Goal: Use online tool/utility: Use online tool/utility

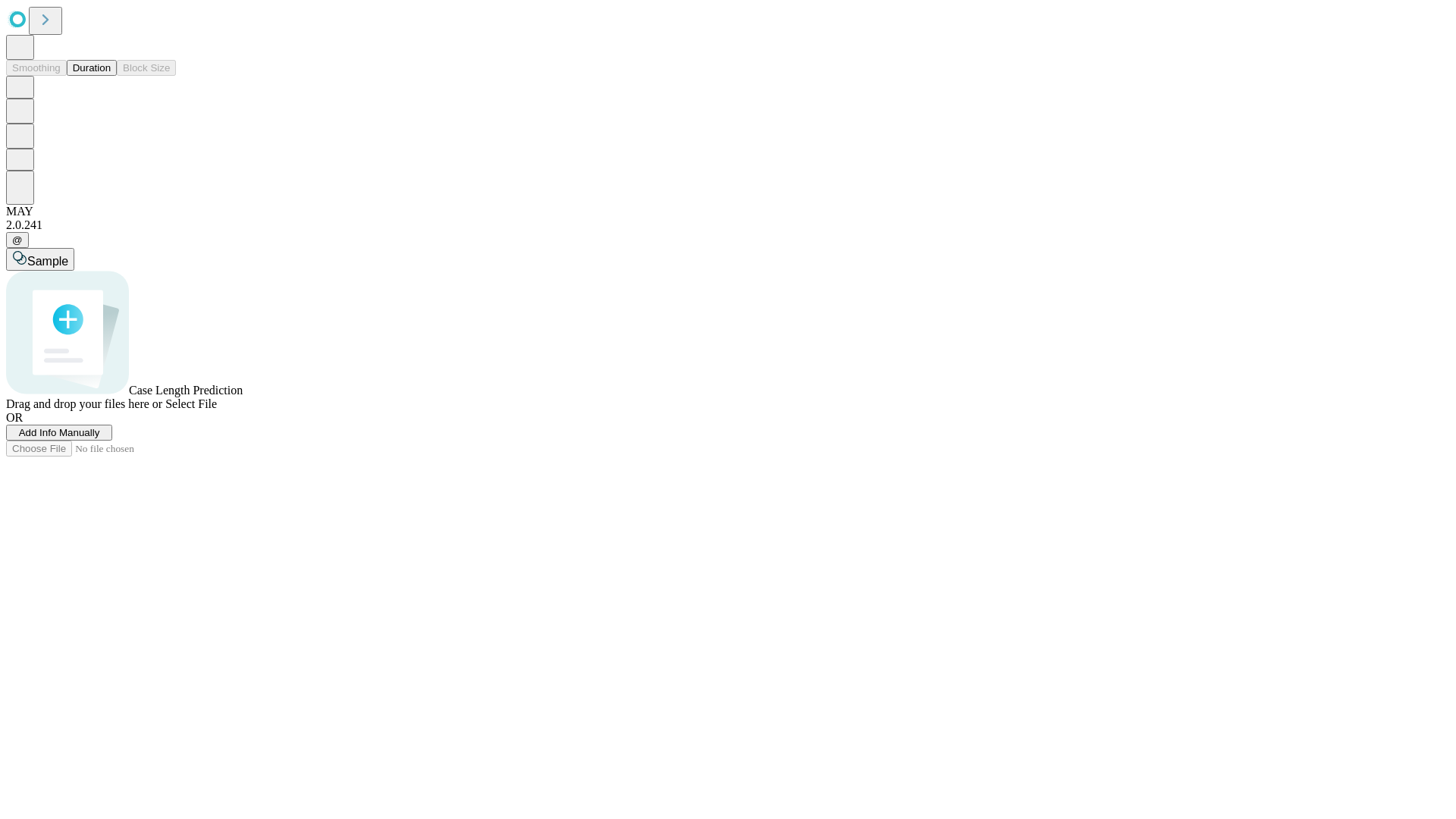
click at [217, 410] on span "Select File" at bounding box center [190, 403] width 52 height 13
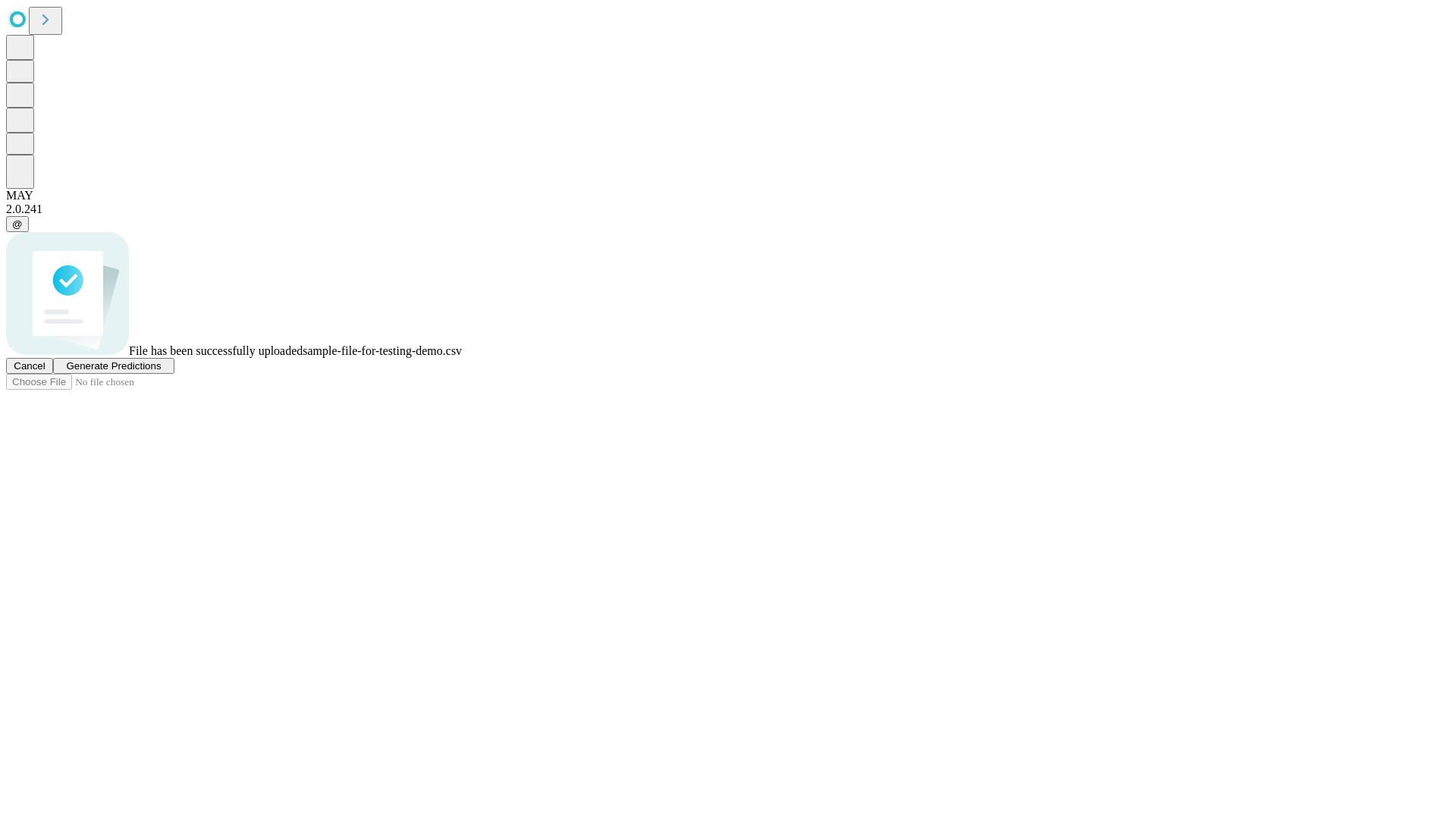
click at [161, 372] on span "Generate Predictions" at bounding box center [113, 366] width 95 height 12
